Goal: Task Accomplishment & Management: Manage account settings

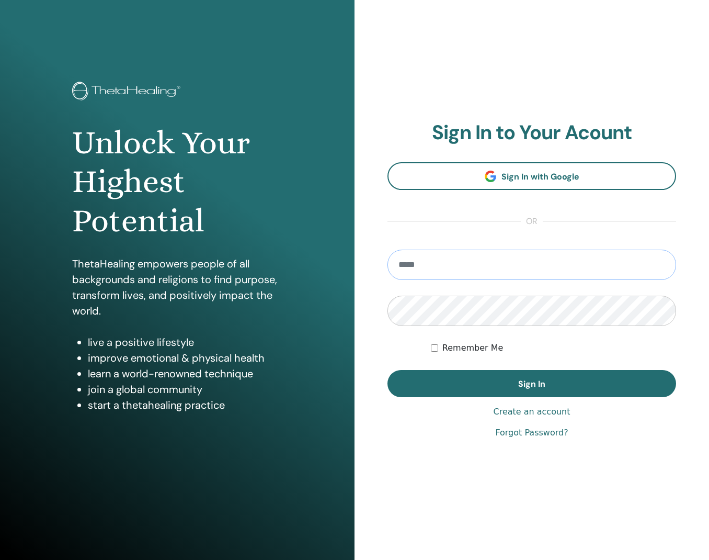
type input "**********"
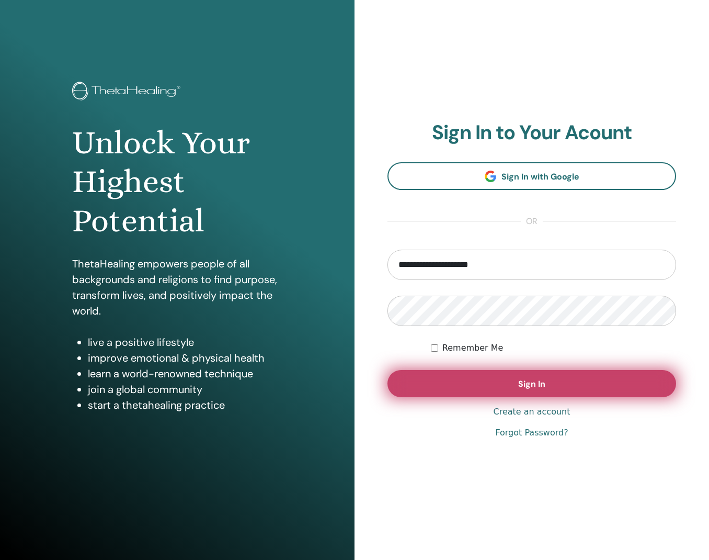
click at [525, 387] on span "Sign In" at bounding box center [531, 383] width 27 height 11
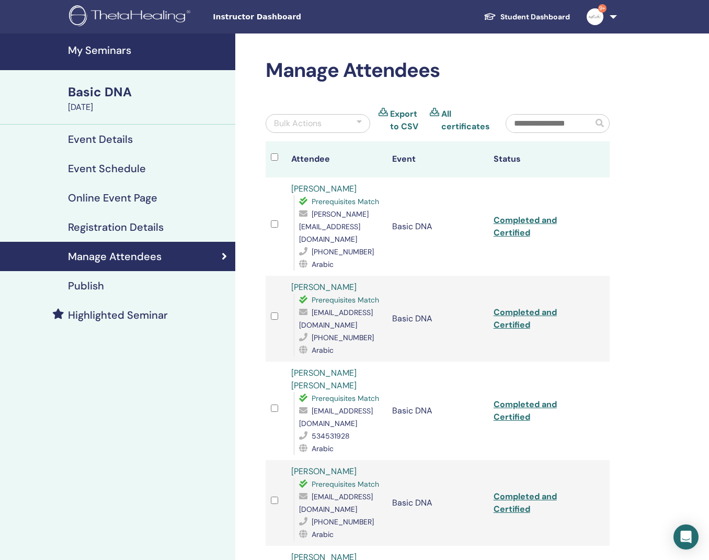
click at [127, 228] on h4 "Registration Details" at bounding box center [116, 227] width 96 height 13
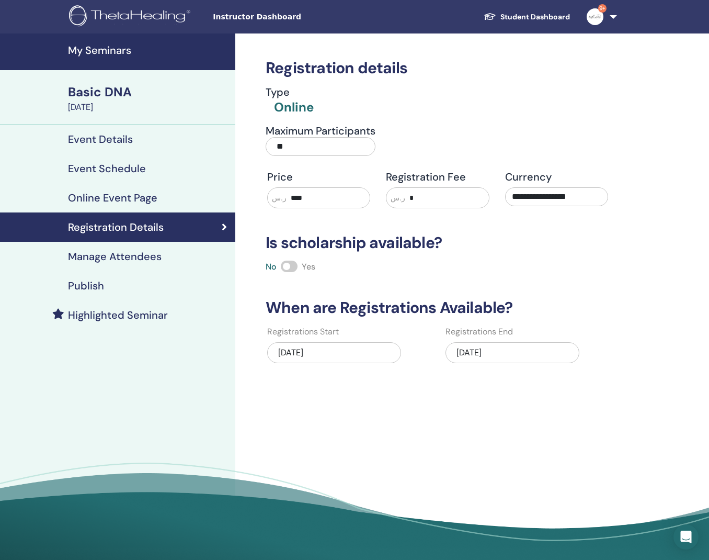
click at [529, 16] on link "Student Dashboard" at bounding box center [527, 16] width 103 height 19
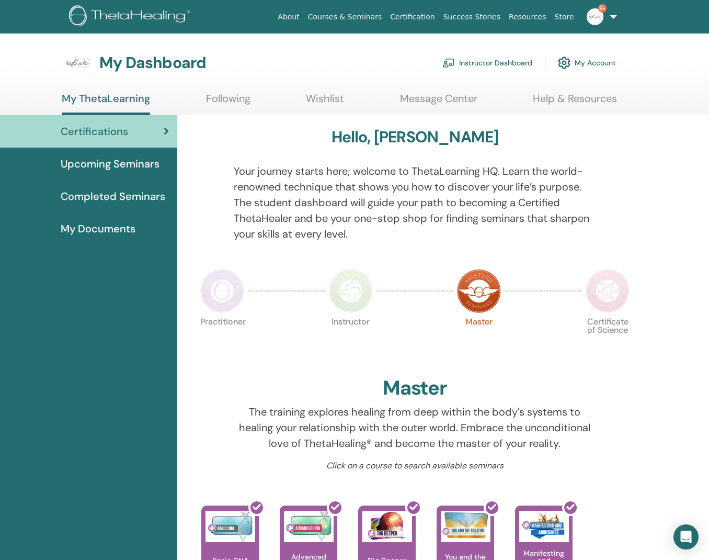
click at [481, 66] on link "Instructor Dashboard" at bounding box center [488, 62] width 90 height 23
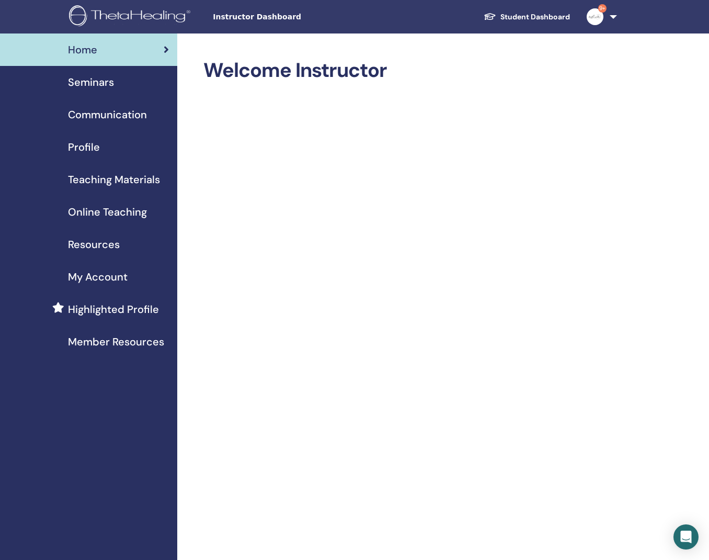
click at [105, 83] on span "Seminars" at bounding box center [91, 82] width 46 height 16
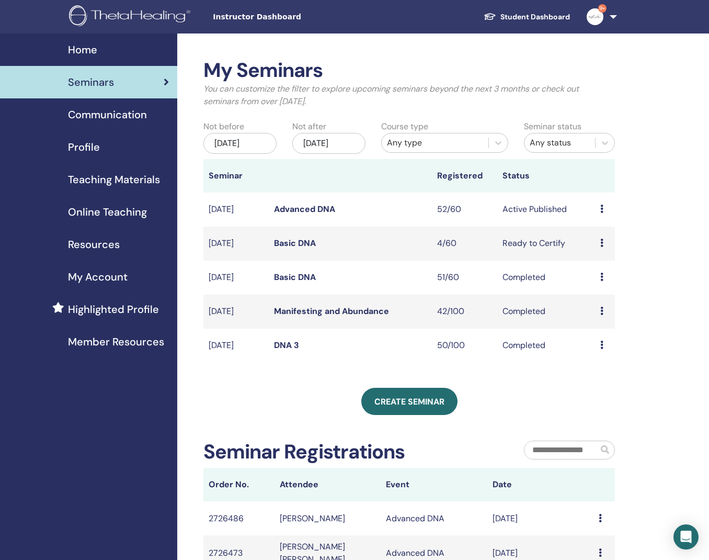
click at [603, 209] on icon at bounding box center [602, 209] width 3 height 8
click at [603, 220] on link "Preview" at bounding box center [600, 216] width 30 height 11
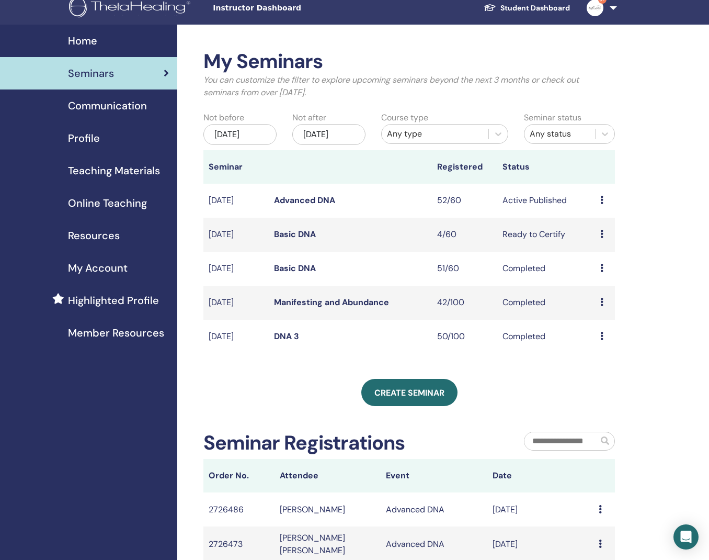
click at [602, 201] on div "Preview Edit Attendees Cancel" at bounding box center [605, 200] width 9 height 13
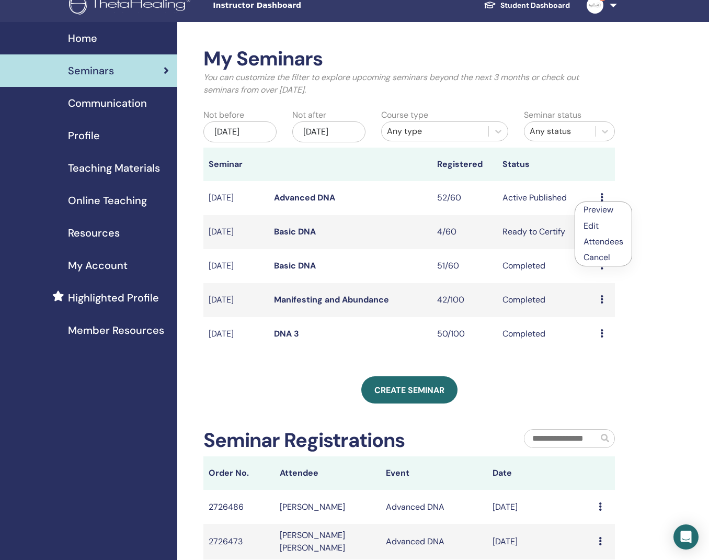
scroll to position [13, 0]
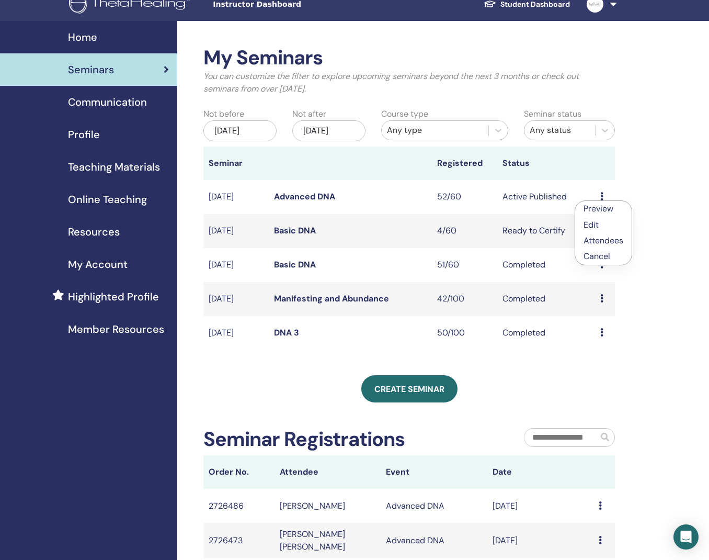
click at [611, 244] on link "Attendees" at bounding box center [604, 240] width 40 height 11
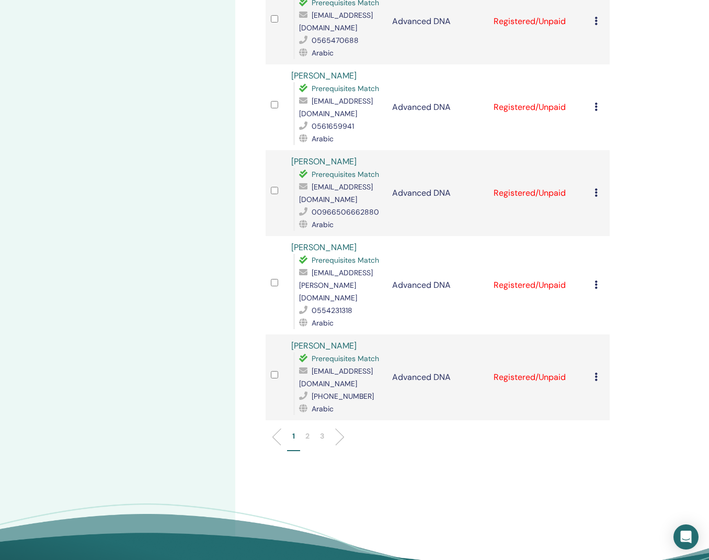
scroll to position [1555, 0]
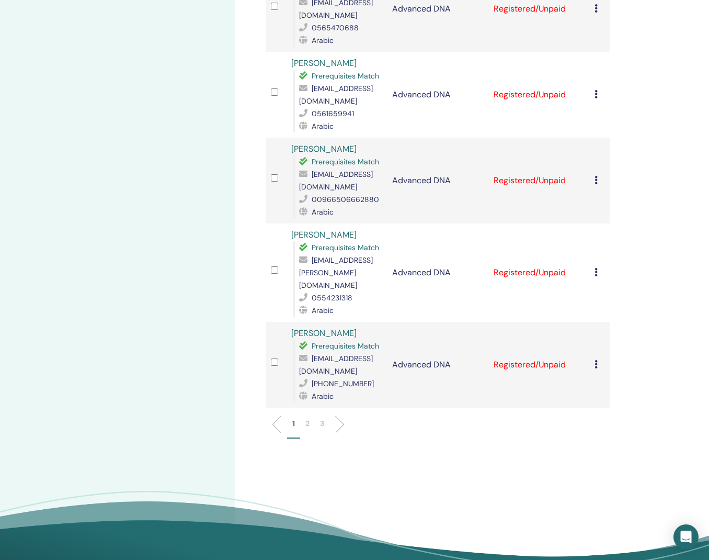
click at [308, 418] on p "2" at bounding box center [308, 423] width 4 height 11
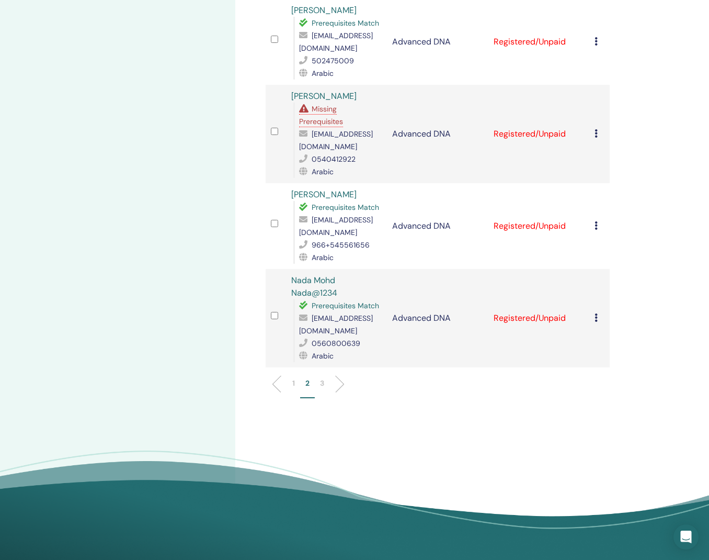
scroll to position [1564, 0]
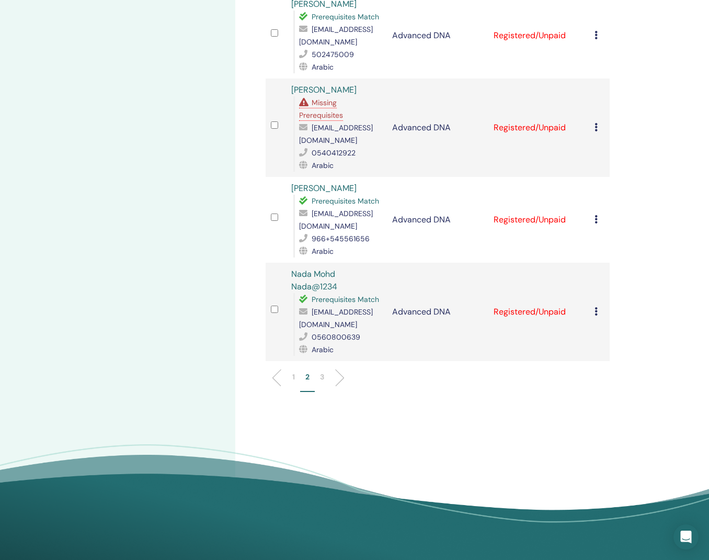
click at [321, 371] on p "3" at bounding box center [322, 376] width 4 height 11
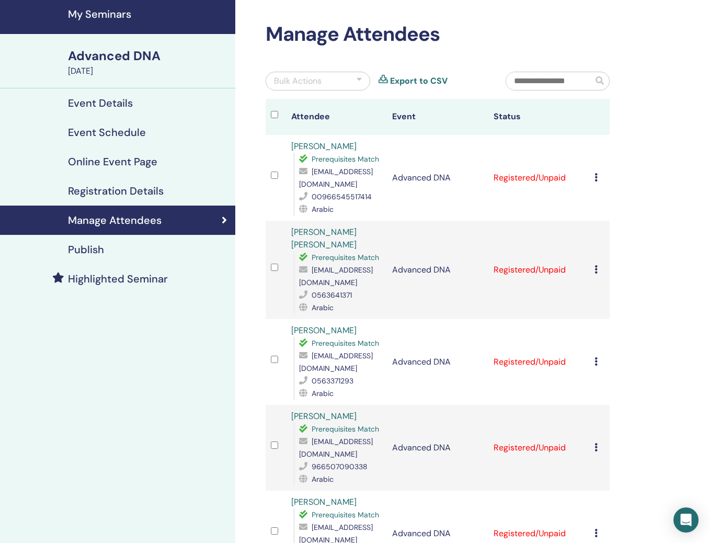
scroll to position [32, 0]
